Goal: Task Accomplishment & Management: Use online tool/utility

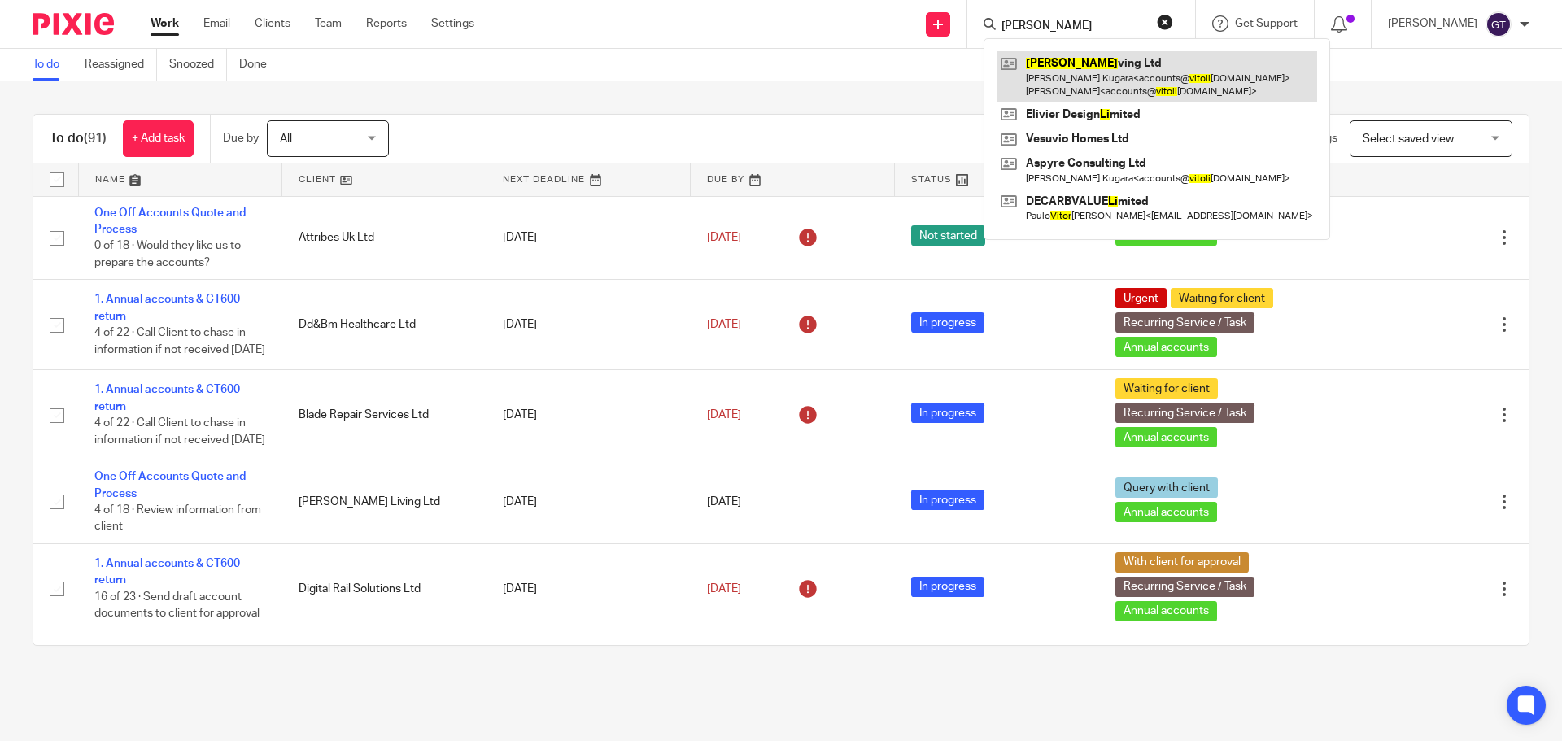
type input "vito li"
click at [1064, 61] on link at bounding box center [1157, 76] width 321 height 50
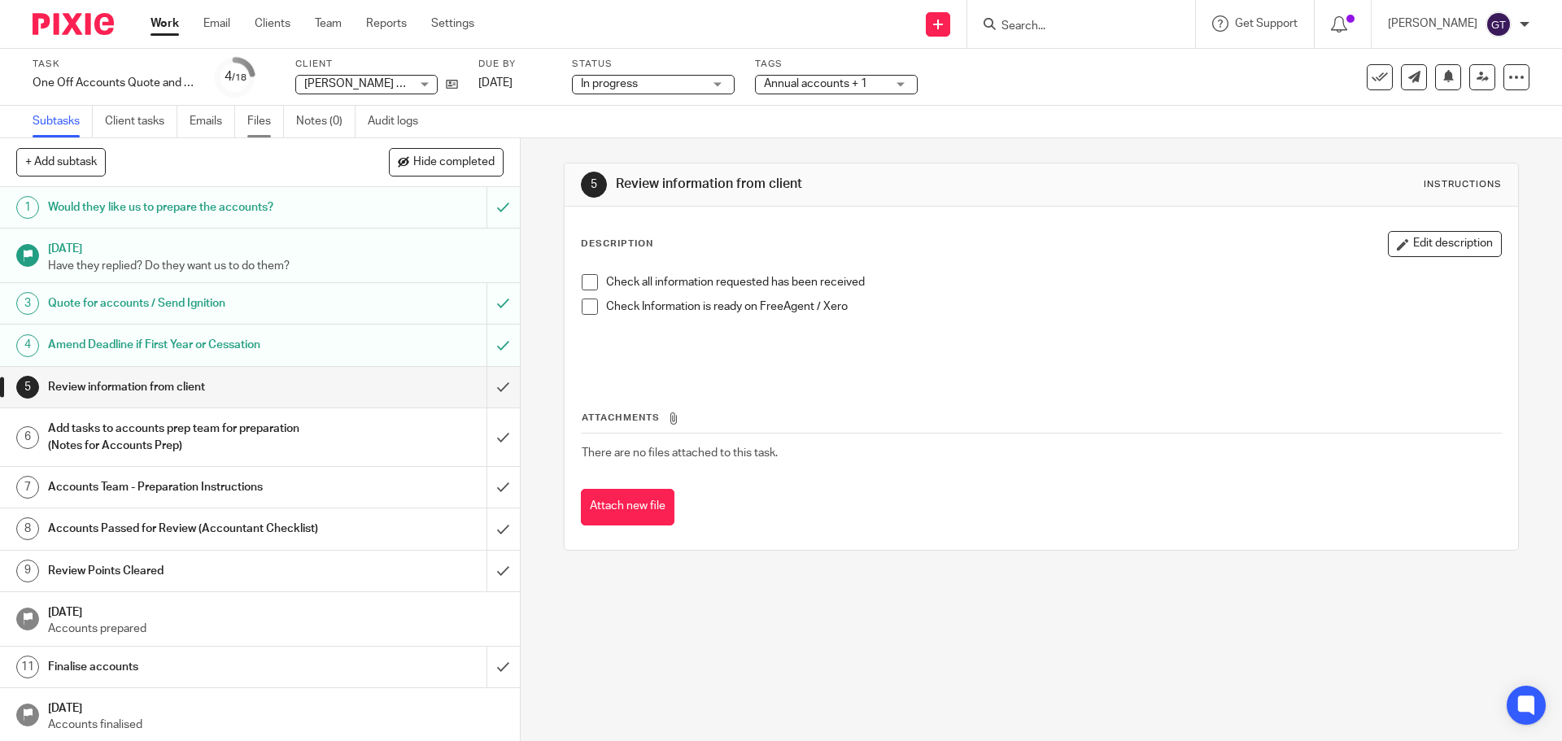
click at [262, 125] on link "Files" at bounding box center [265, 122] width 37 height 32
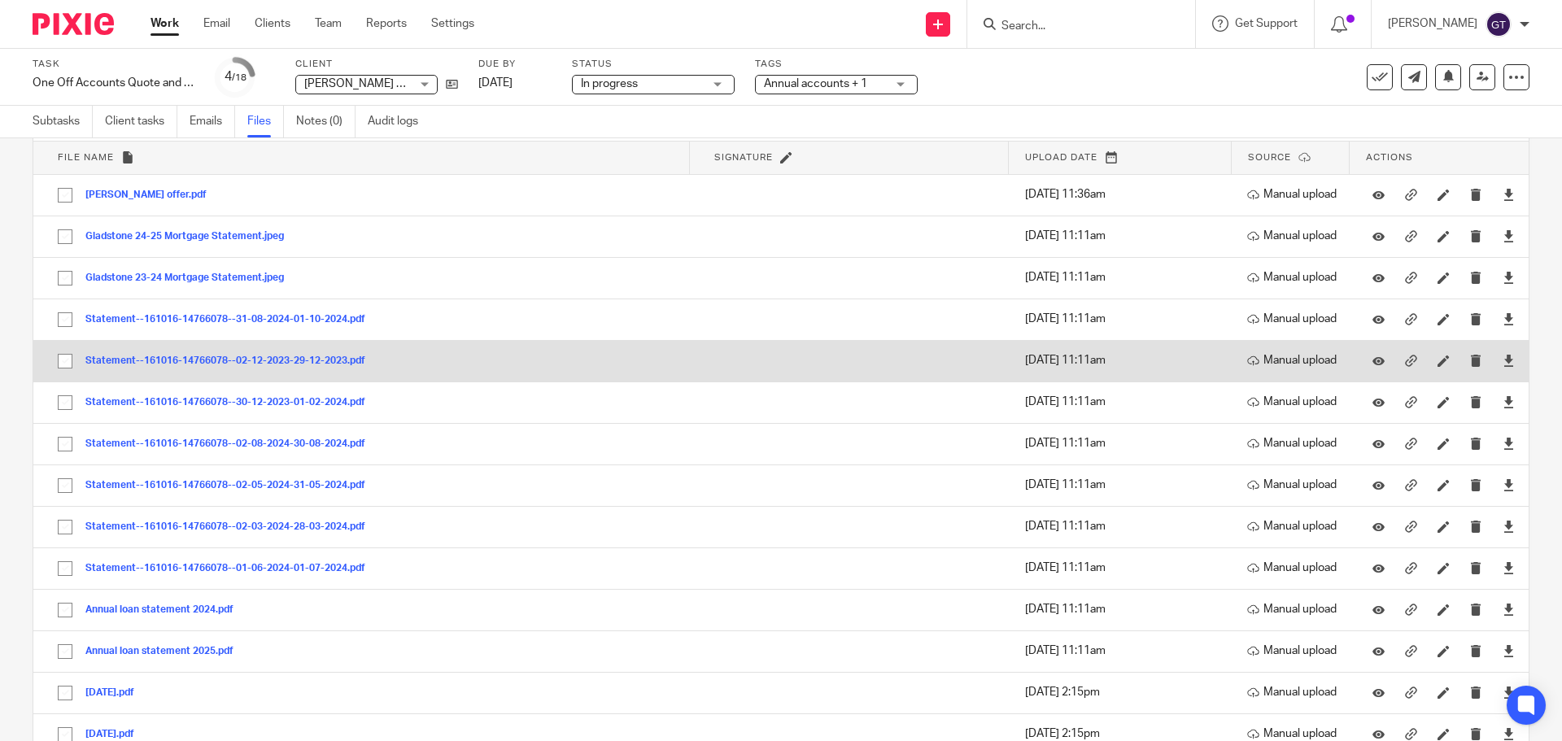
scroll to position [81, 0]
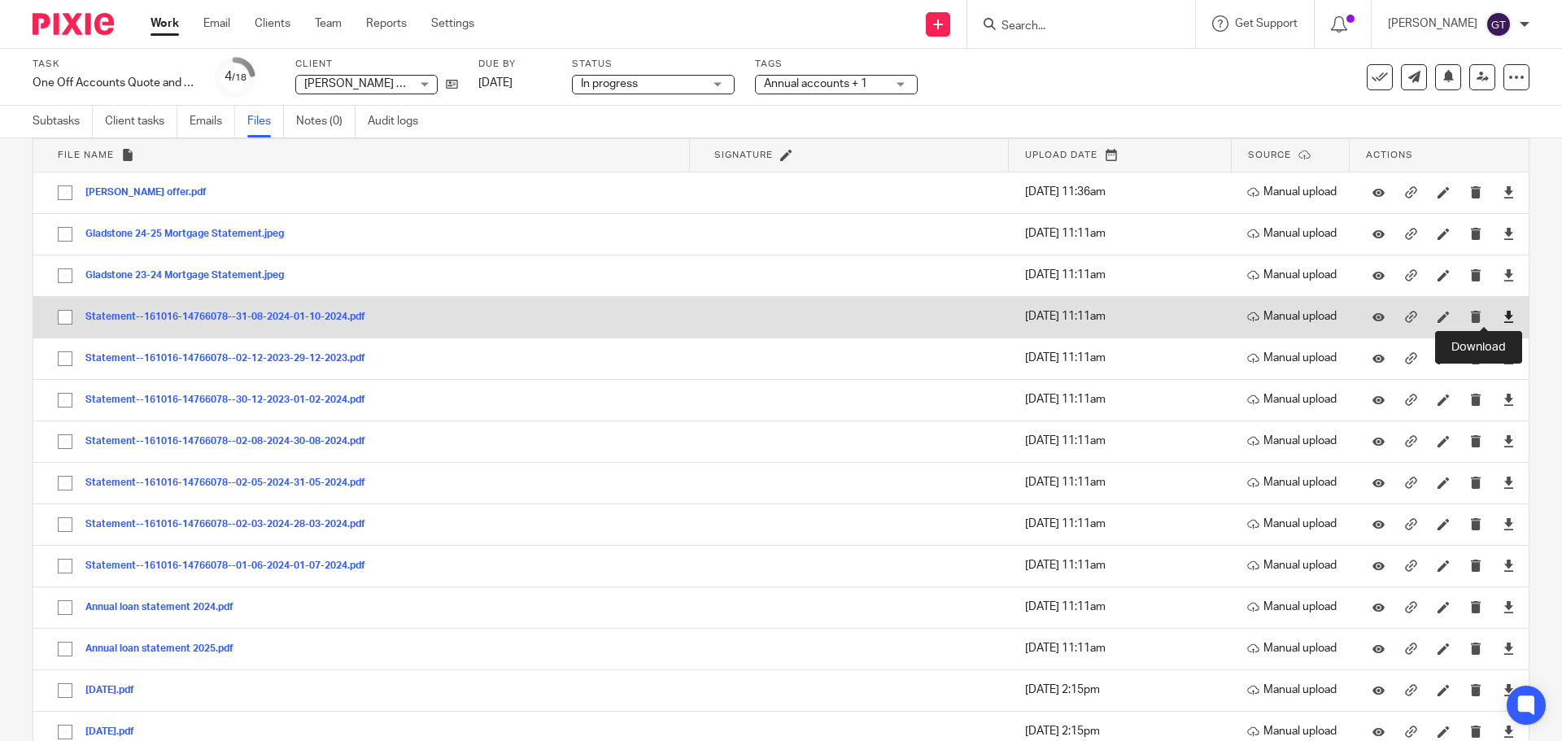
click at [1503, 314] on icon at bounding box center [1509, 317] width 12 height 12
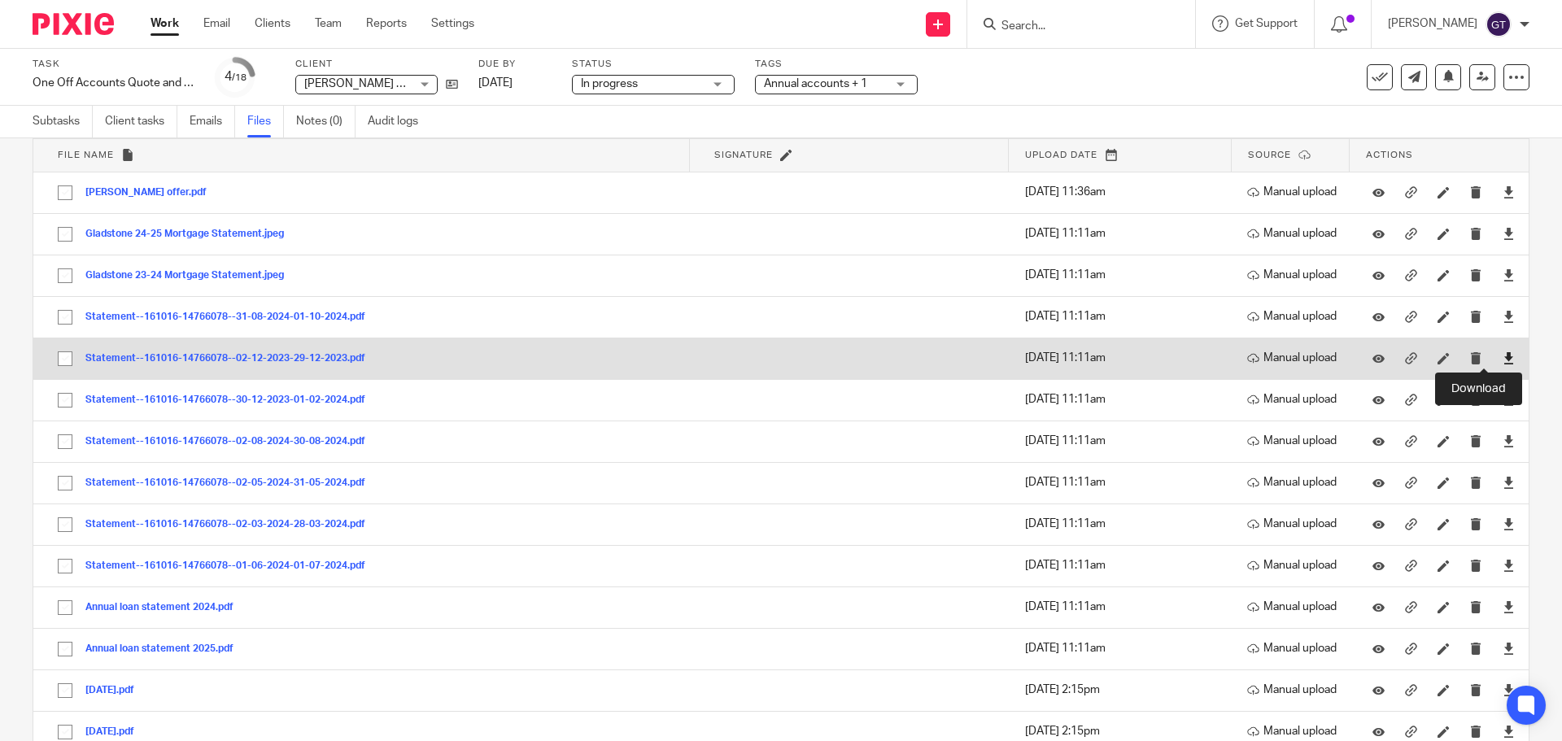
click at [1503, 357] on icon at bounding box center [1509, 358] width 12 height 12
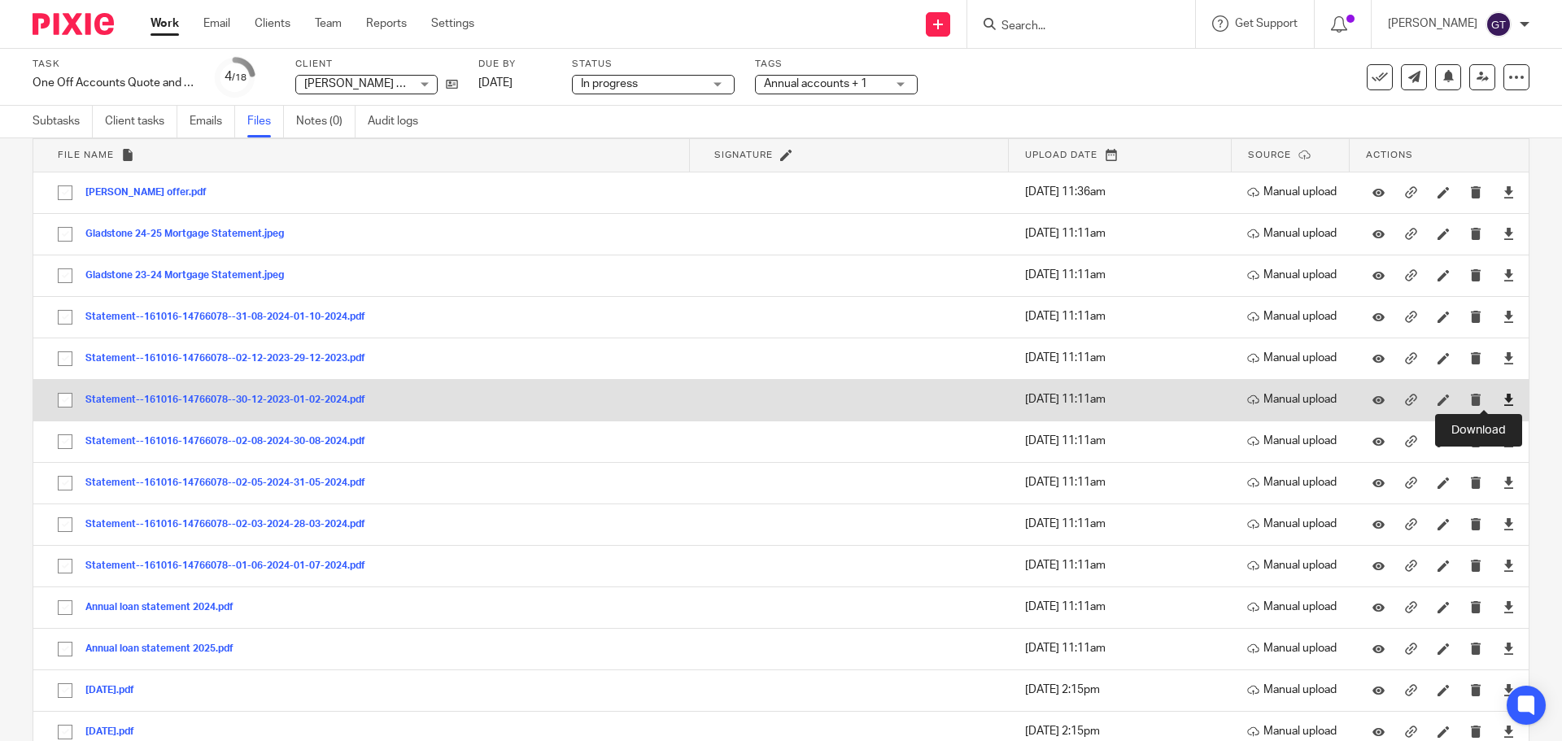
click at [1503, 401] on icon at bounding box center [1509, 400] width 12 height 12
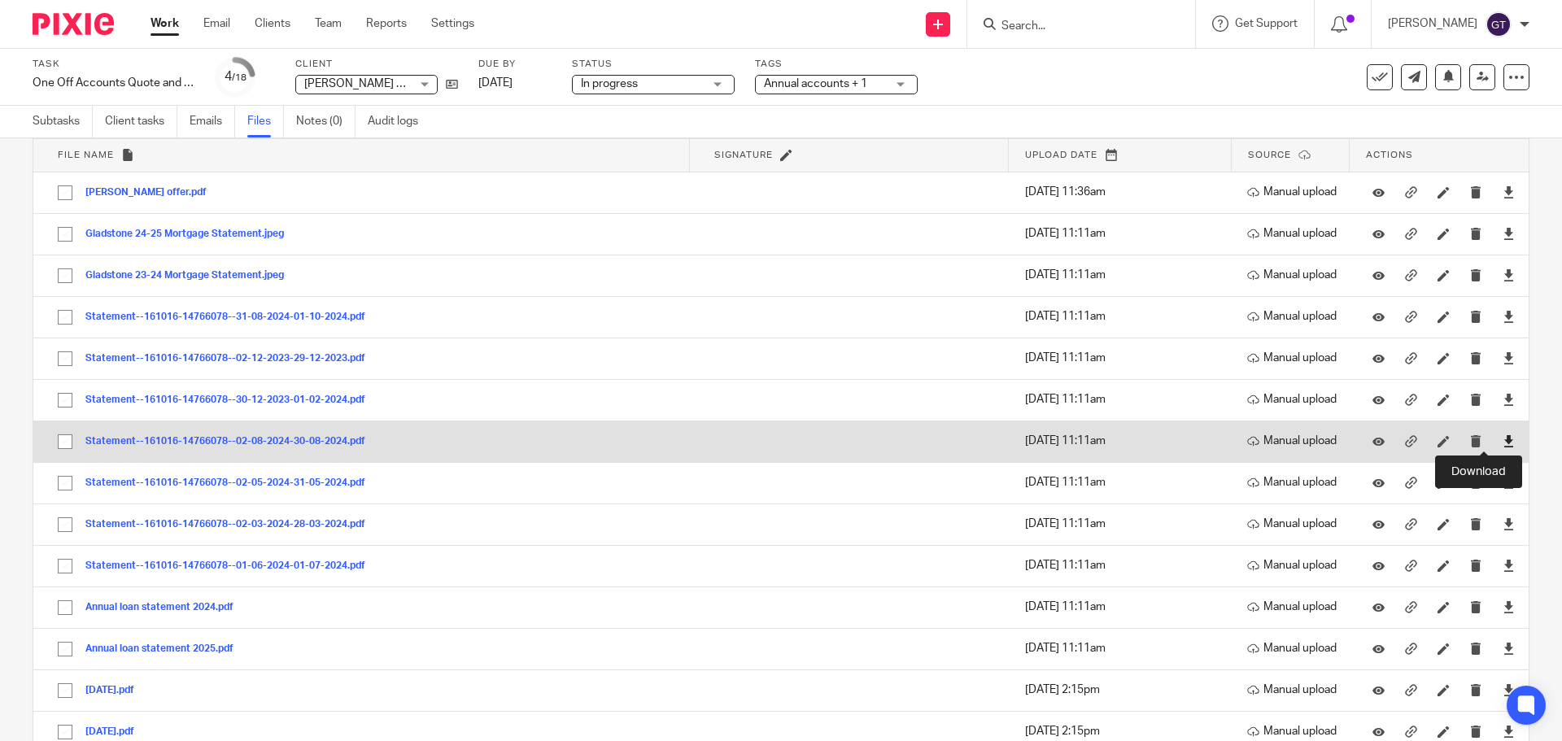
click at [1503, 442] on icon at bounding box center [1509, 441] width 12 height 12
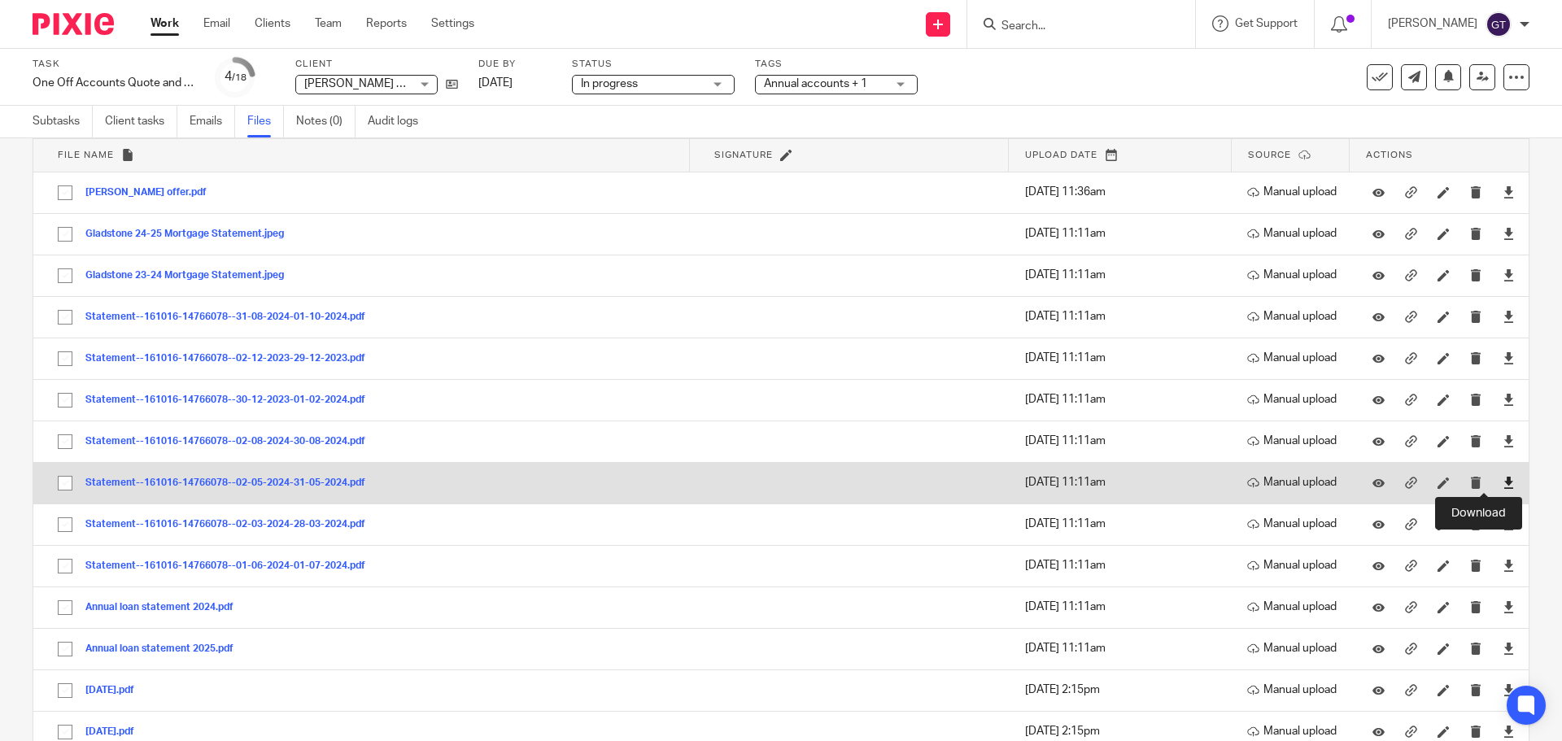
click at [1503, 481] on icon at bounding box center [1509, 483] width 12 height 12
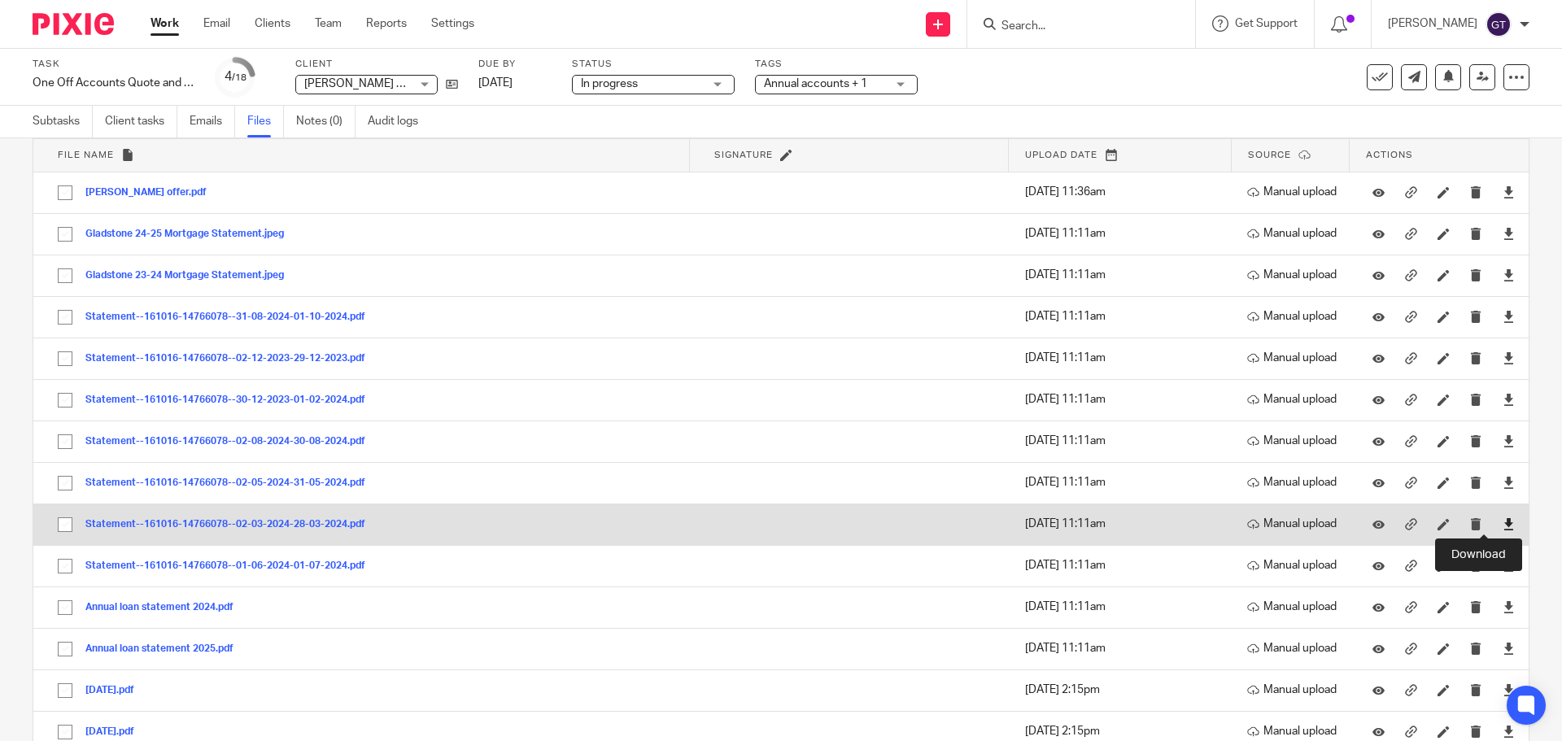
click at [1503, 522] on icon at bounding box center [1509, 524] width 12 height 12
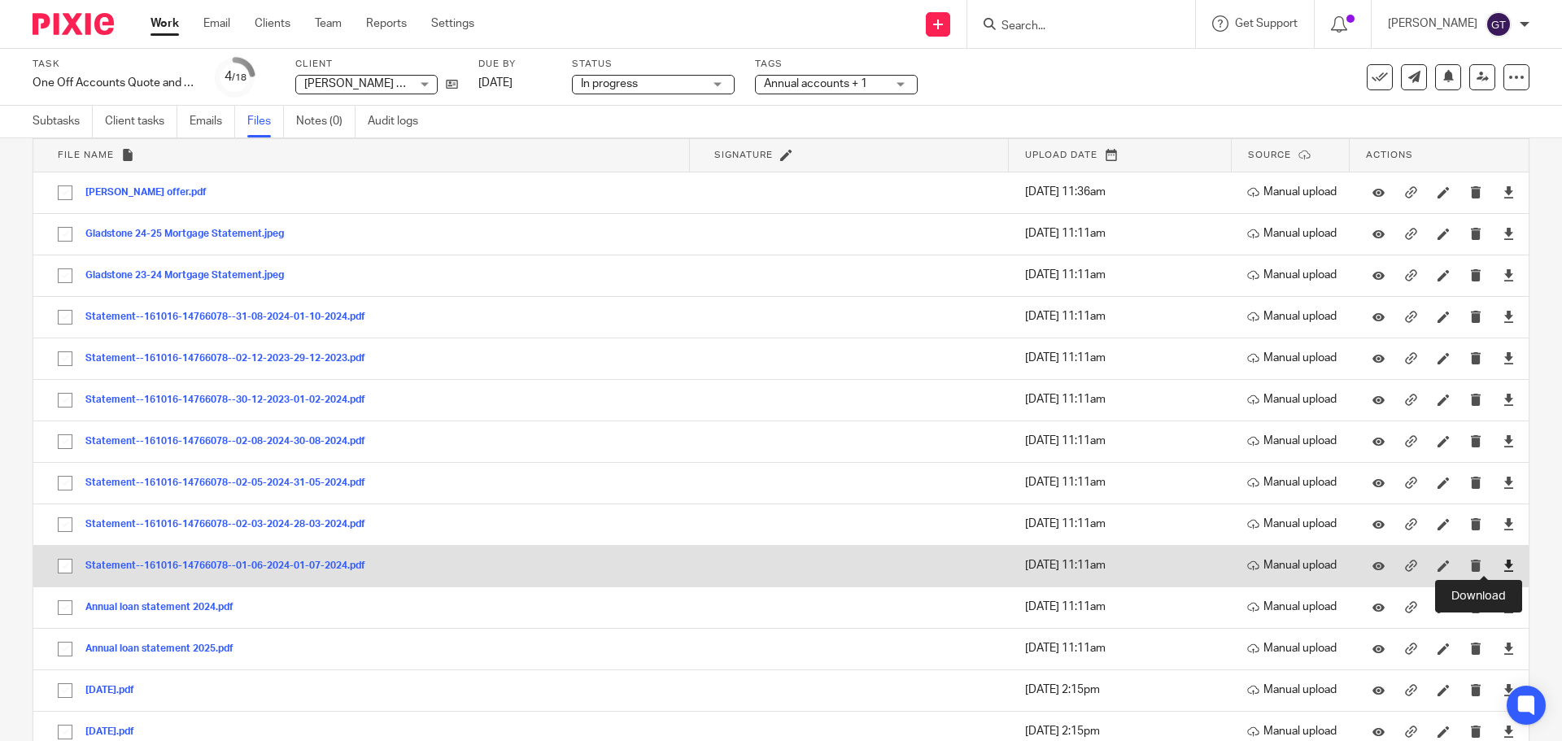
click at [1503, 566] on icon at bounding box center [1509, 566] width 12 height 12
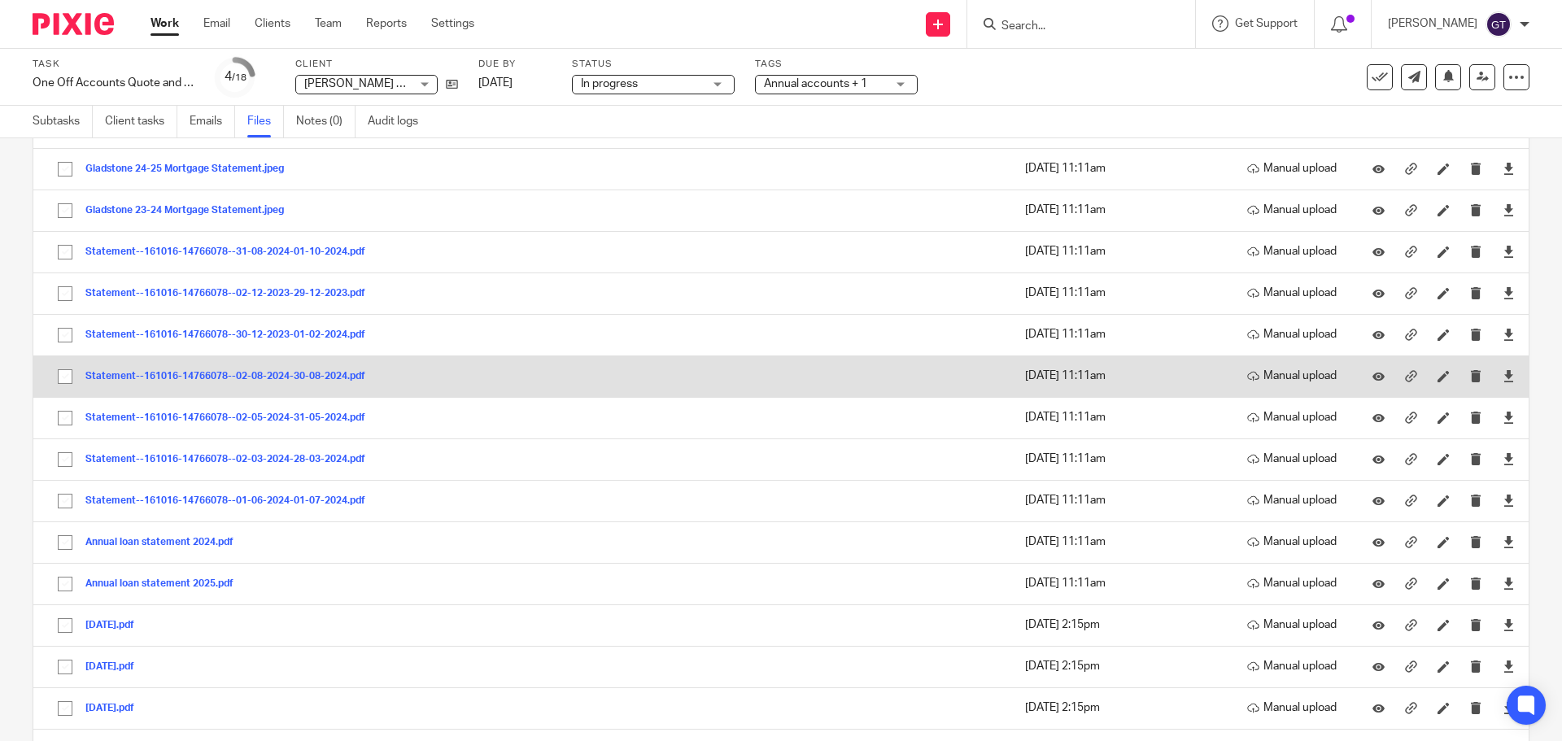
scroll to position [163, 0]
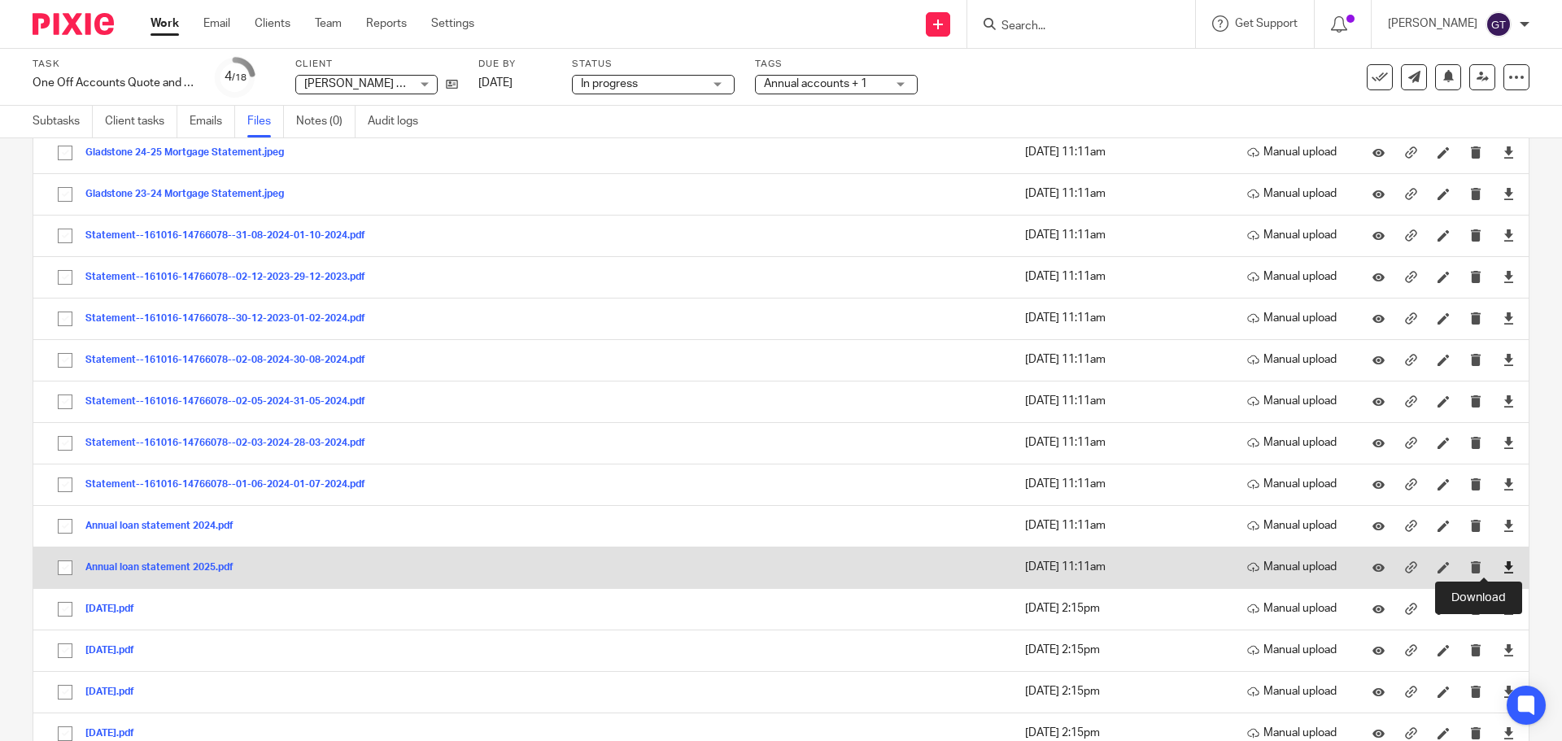
click at [1503, 567] on icon at bounding box center [1509, 567] width 12 height 12
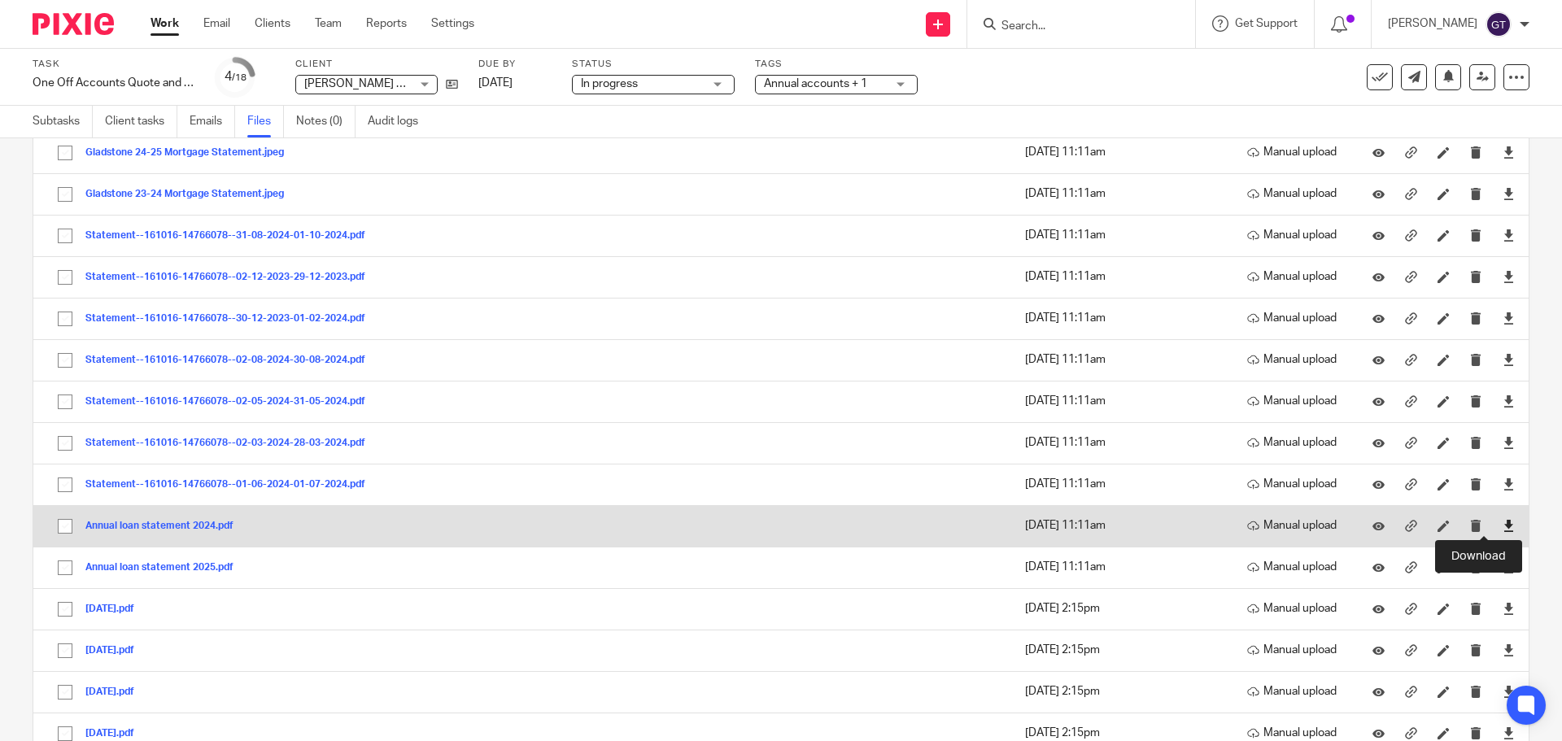
click at [1503, 521] on icon at bounding box center [1509, 526] width 12 height 12
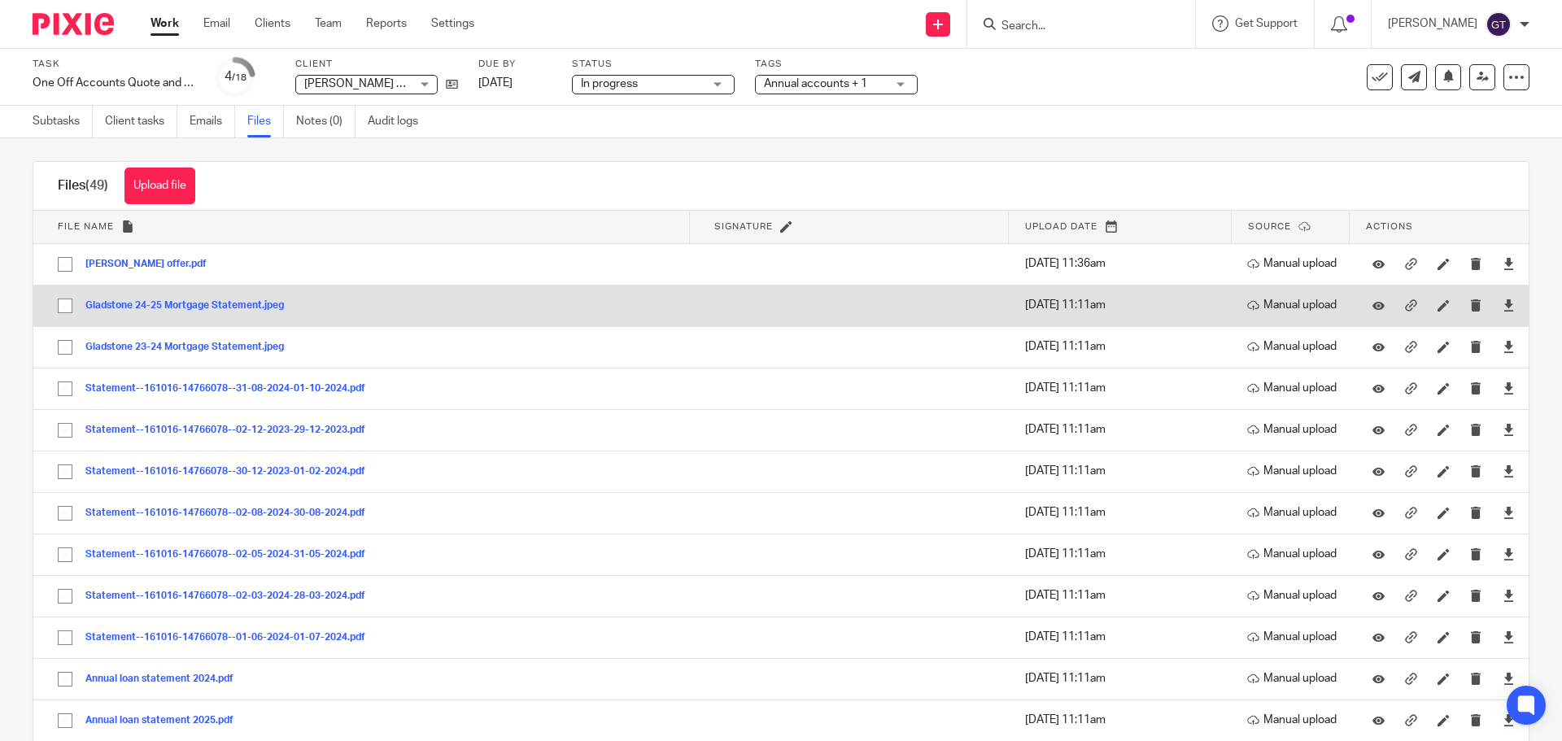
scroll to position [0, 0]
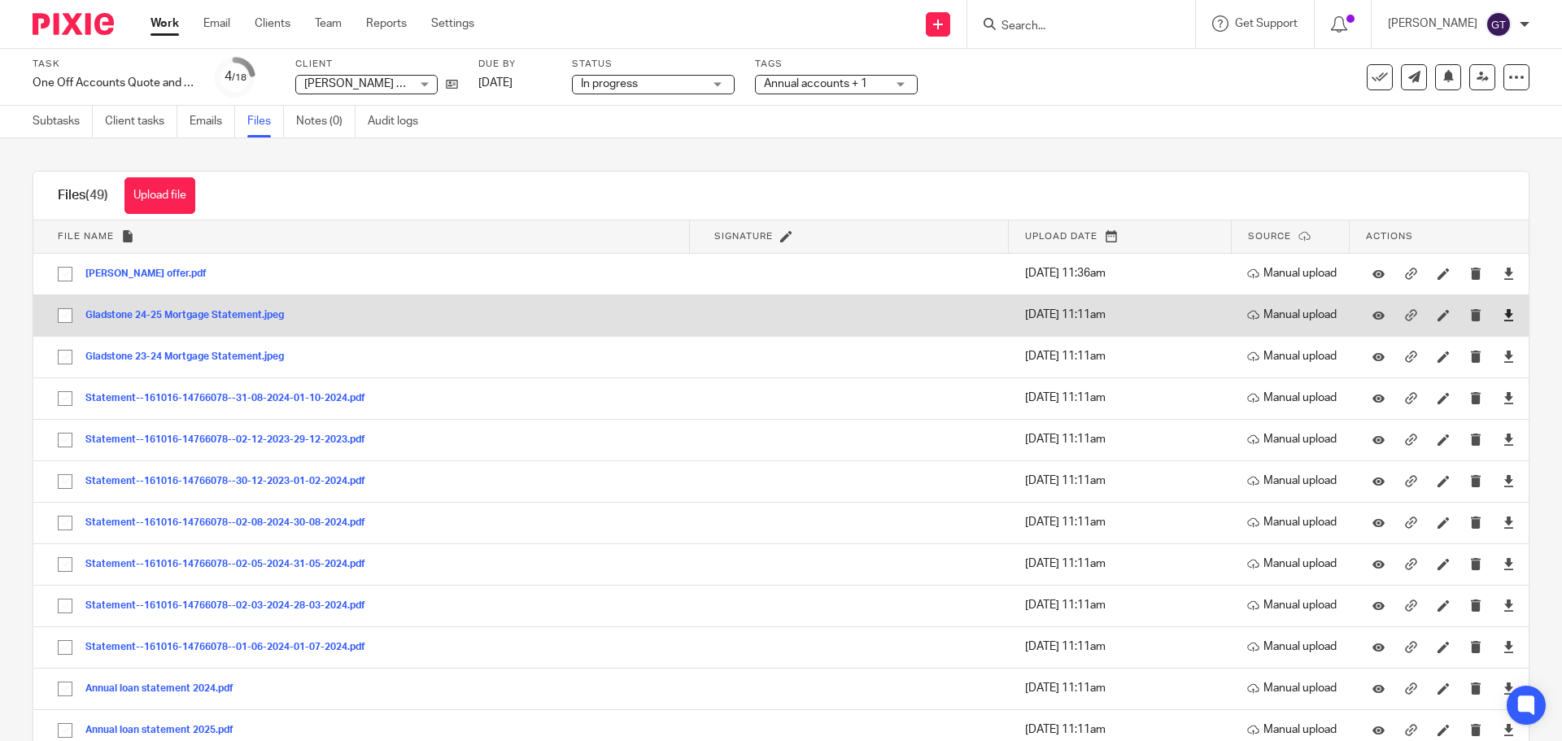
click at [1503, 308] on link at bounding box center [1509, 315] width 12 height 16
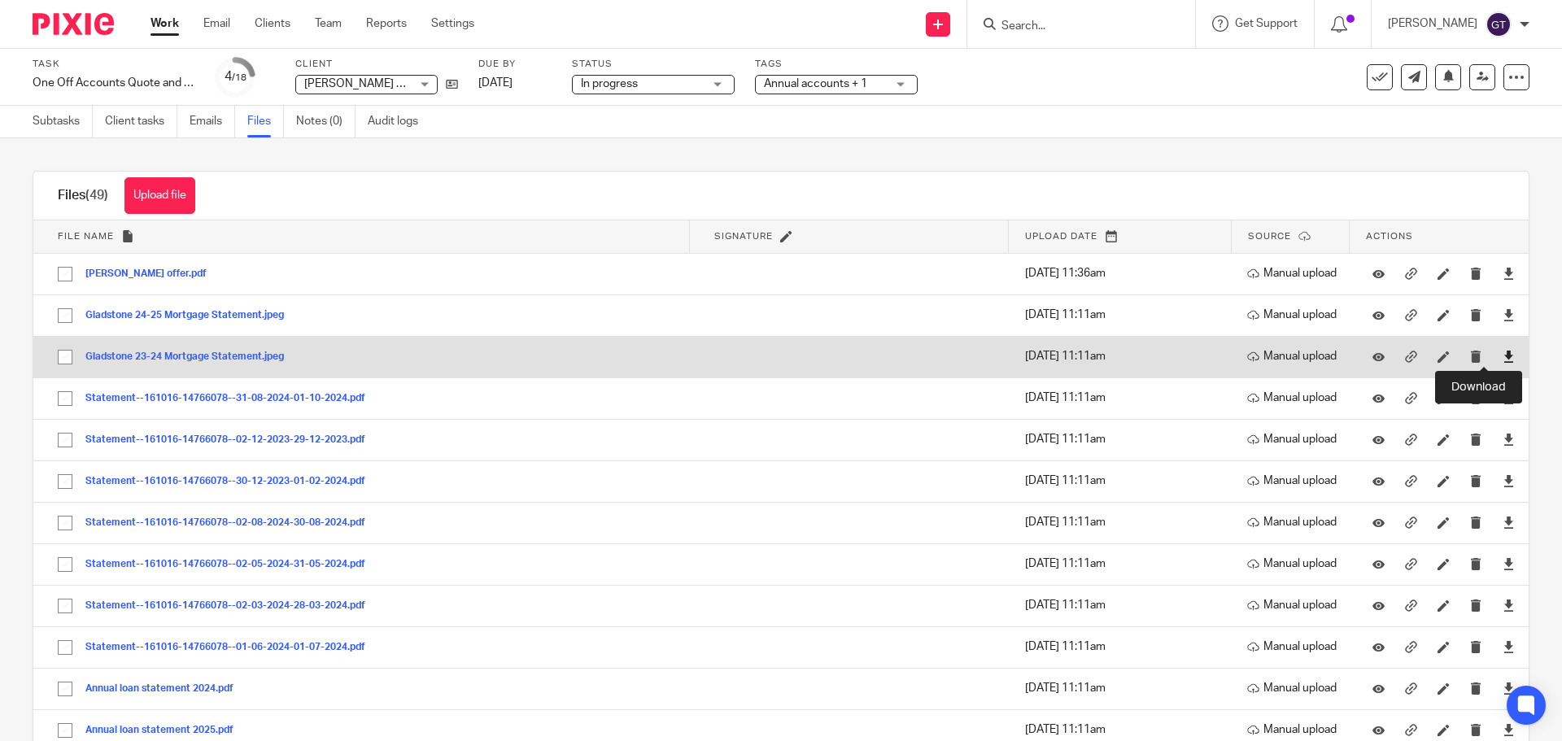
click at [1503, 356] on icon at bounding box center [1509, 357] width 12 height 12
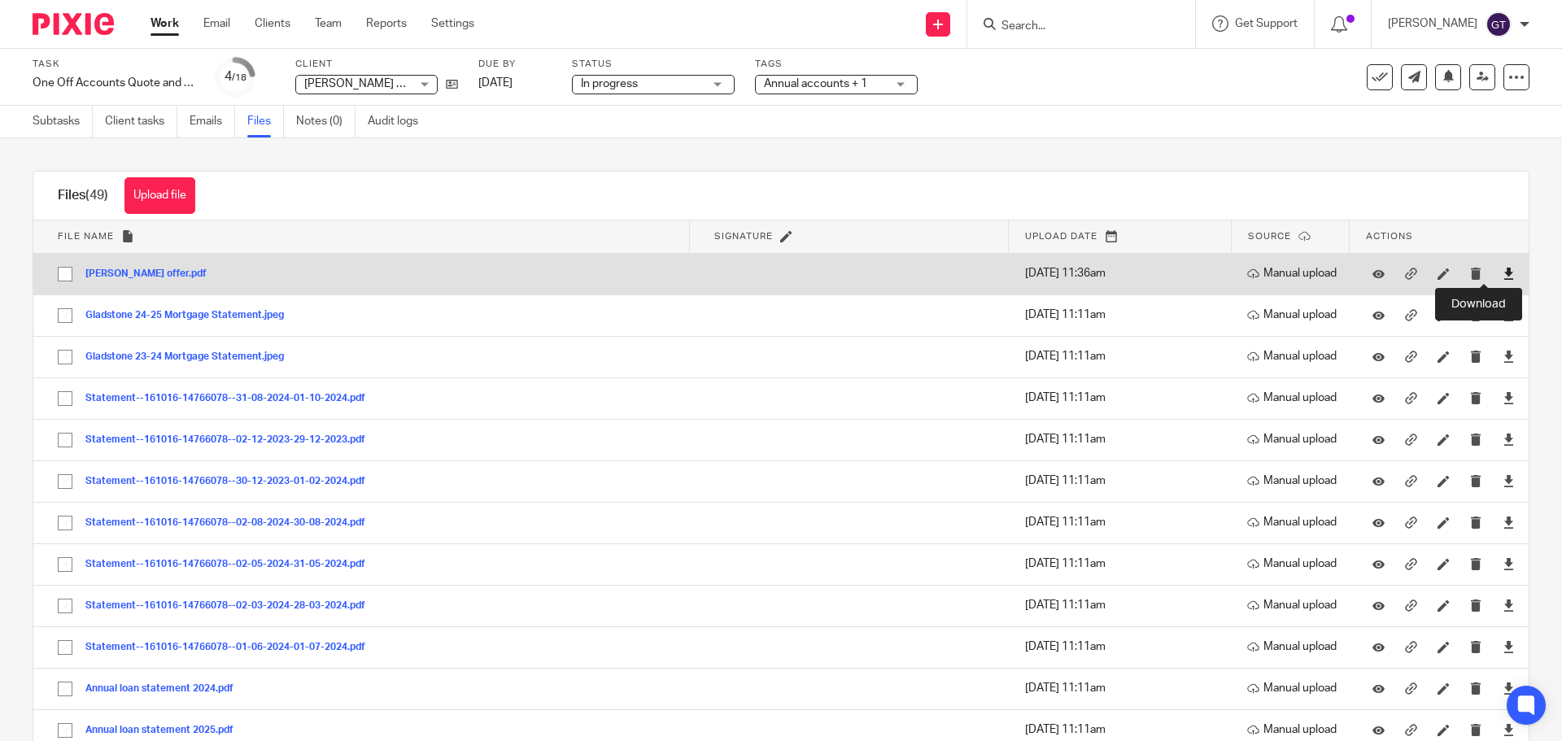
click at [1503, 270] on icon at bounding box center [1509, 274] width 12 height 12
